Goal: Use online tool/utility: Utilize a website feature to perform a specific function

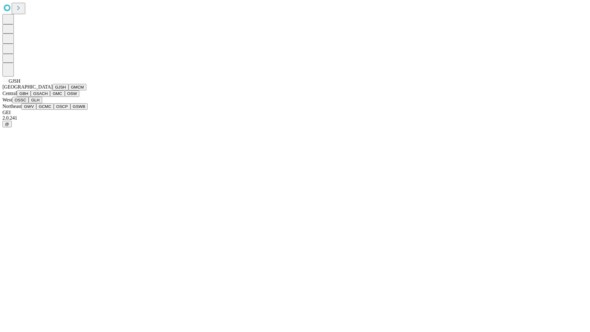
click at [53, 90] on button "GJSH" at bounding box center [61, 87] width 16 height 6
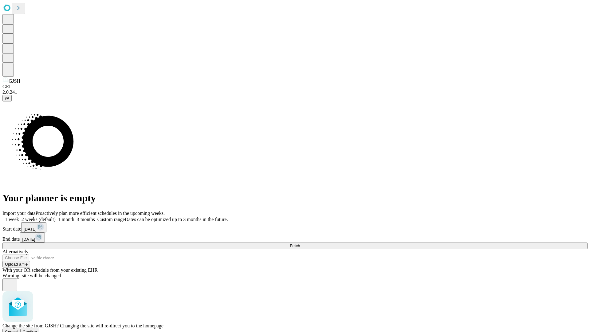
click at [37, 330] on span "Confirm" at bounding box center [30, 332] width 14 height 5
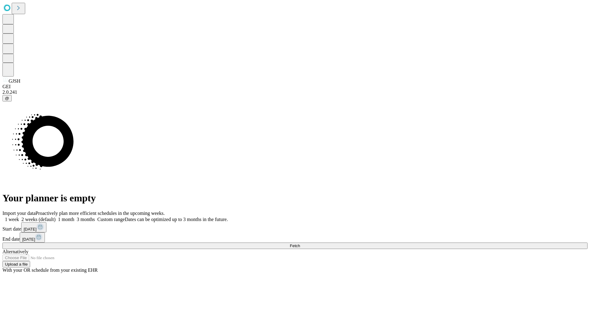
click at [74, 217] on label "1 month" at bounding box center [65, 219] width 19 height 5
click at [300, 243] on span "Fetch" at bounding box center [295, 245] width 10 height 5
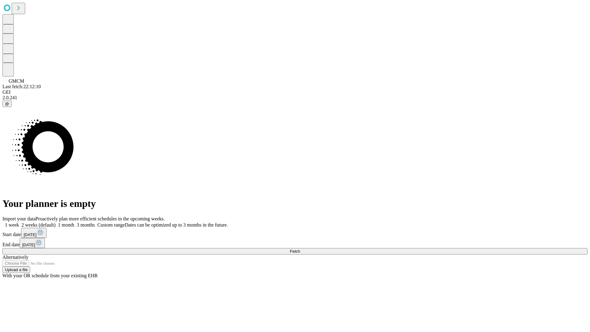
click at [74, 222] on label "1 month" at bounding box center [65, 224] width 19 height 5
click at [300, 249] on span "Fetch" at bounding box center [295, 251] width 10 height 5
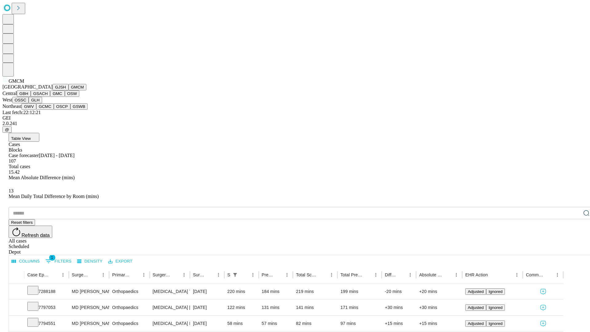
click at [31, 97] on button "GBH" at bounding box center [24, 93] width 14 height 6
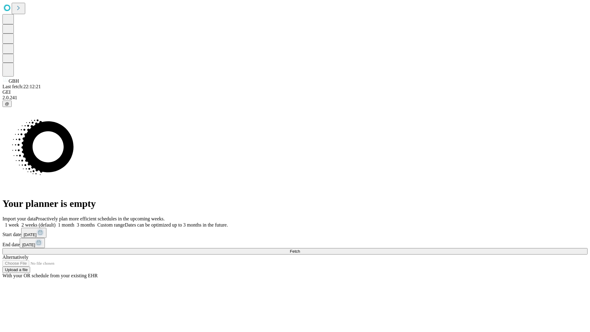
click at [74, 222] on label "1 month" at bounding box center [65, 224] width 19 height 5
click at [300, 249] on span "Fetch" at bounding box center [295, 251] width 10 height 5
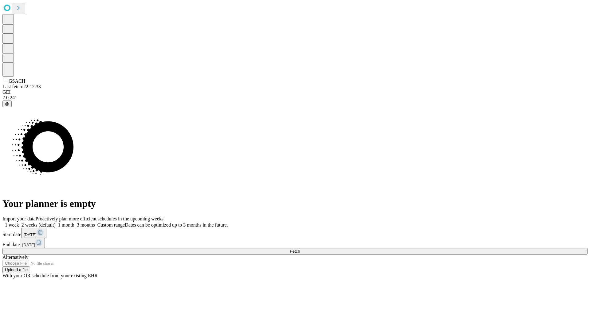
click at [74, 222] on label "1 month" at bounding box center [65, 224] width 19 height 5
click at [300, 249] on span "Fetch" at bounding box center [295, 251] width 10 height 5
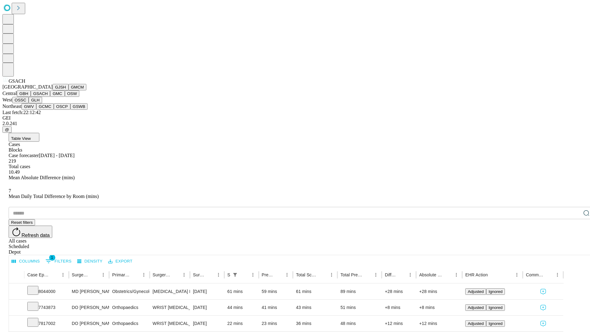
click at [50, 97] on button "GMC" at bounding box center [57, 93] width 14 height 6
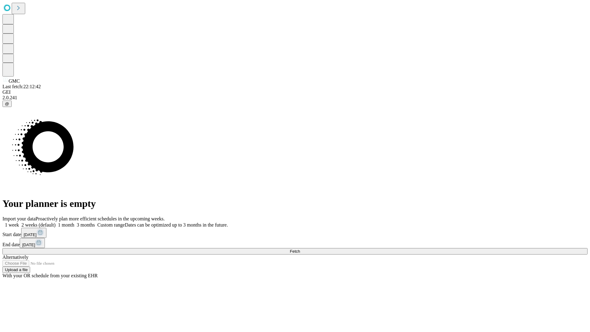
click at [74, 222] on label "1 month" at bounding box center [65, 224] width 19 height 5
click at [300, 249] on span "Fetch" at bounding box center [295, 251] width 10 height 5
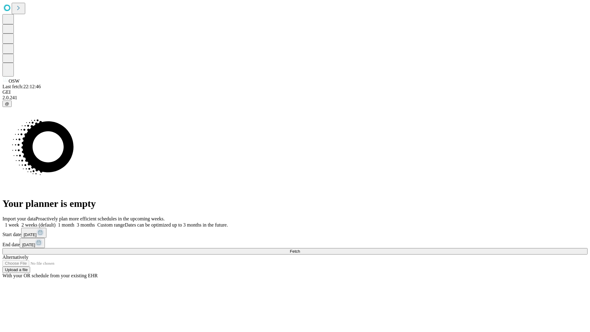
click at [74, 222] on label "1 month" at bounding box center [65, 224] width 19 height 5
click at [300, 249] on span "Fetch" at bounding box center [295, 251] width 10 height 5
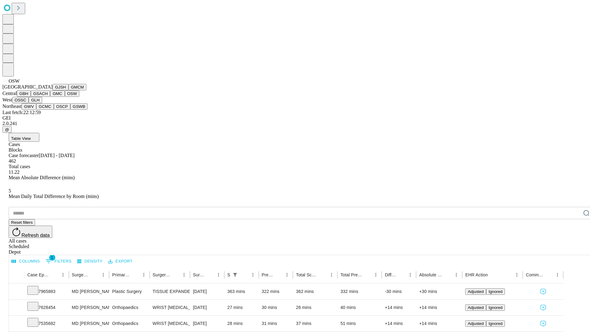
click at [29, 103] on button "OSSC" at bounding box center [20, 100] width 17 height 6
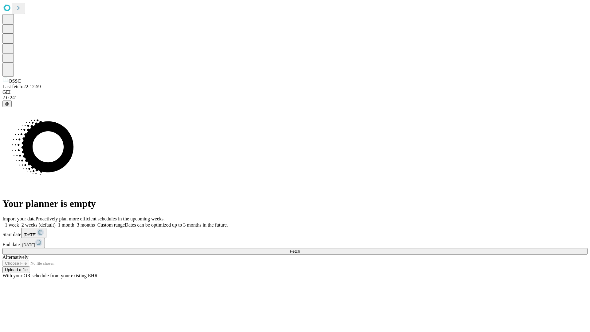
click at [74, 222] on label "1 month" at bounding box center [65, 224] width 19 height 5
click at [300, 249] on span "Fetch" at bounding box center [295, 251] width 10 height 5
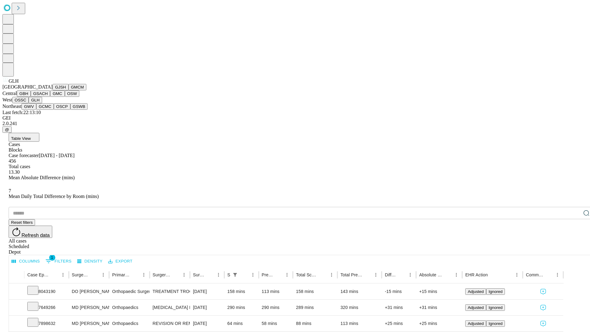
click at [36, 110] on button "GWV" at bounding box center [29, 106] width 15 height 6
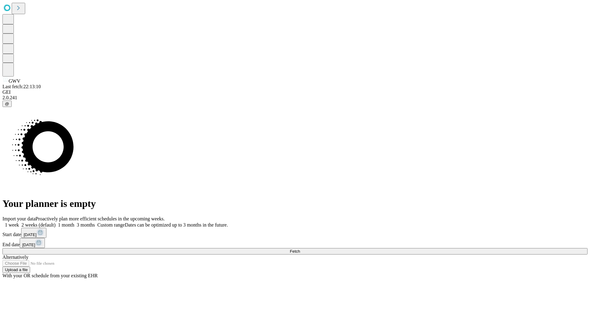
click at [74, 222] on label "1 month" at bounding box center [65, 224] width 19 height 5
click at [300, 249] on span "Fetch" at bounding box center [295, 251] width 10 height 5
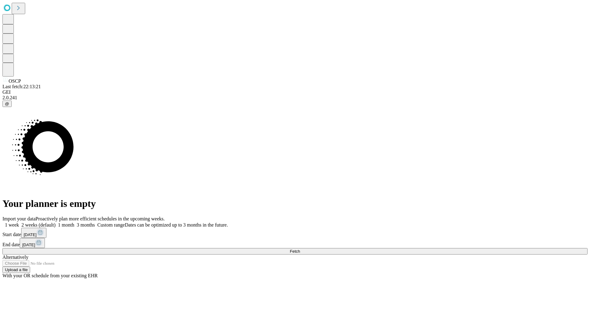
click at [300, 249] on span "Fetch" at bounding box center [295, 251] width 10 height 5
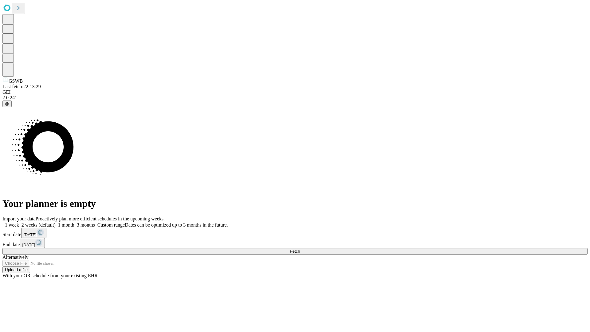
click at [74, 222] on label "1 month" at bounding box center [65, 224] width 19 height 5
click at [300, 249] on span "Fetch" at bounding box center [295, 251] width 10 height 5
